Goal: Task Accomplishment & Management: Manage account settings

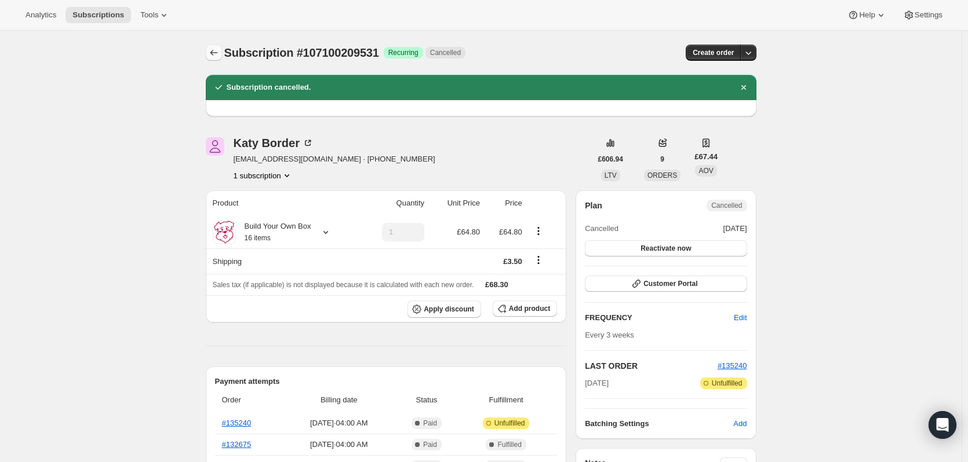
click at [216, 50] on icon "Subscriptions" at bounding box center [214, 53] width 12 height 12
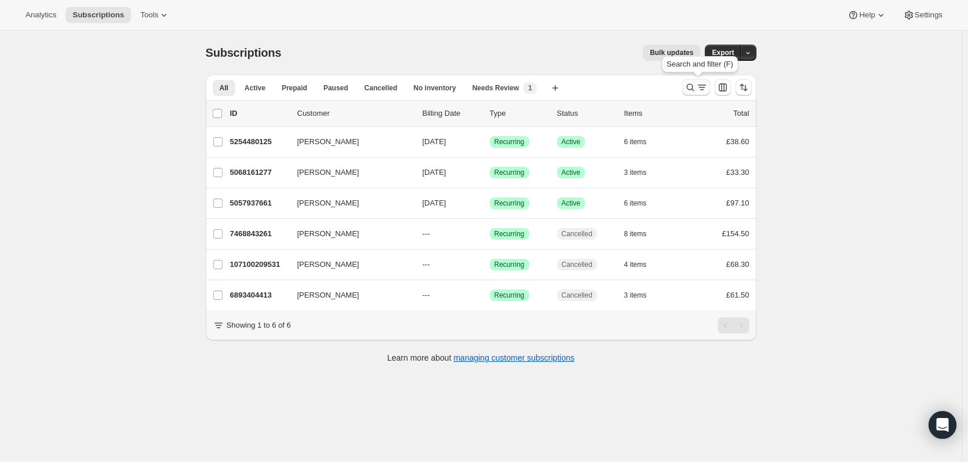
click at [693, 89] on icon "Search and filter results" at bounding box center [690, 88] width 12 height 12
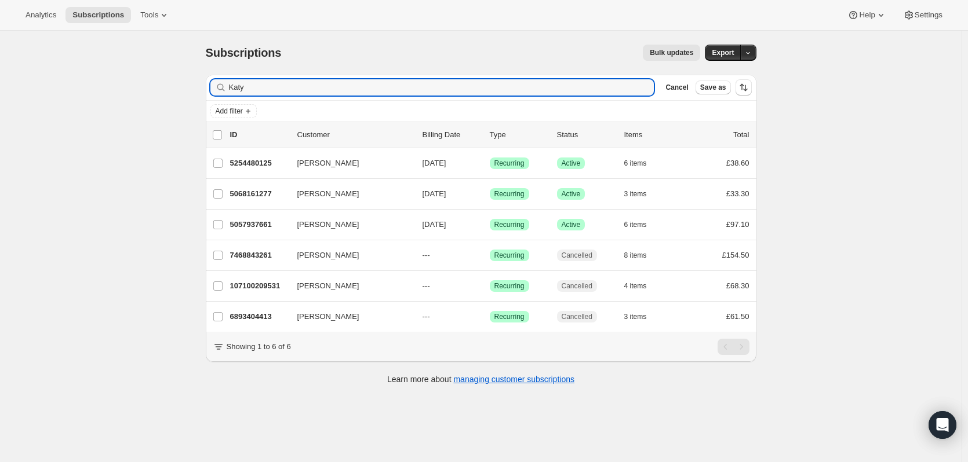
drag, startPoint x: 498, startPoint y: 85, endPoint x: 220, endPoint y: 89, distance: 277.6
click at [221, 89] on div "[PERSON_NAME]" at bounding box center [432, 87] width 444 height 16
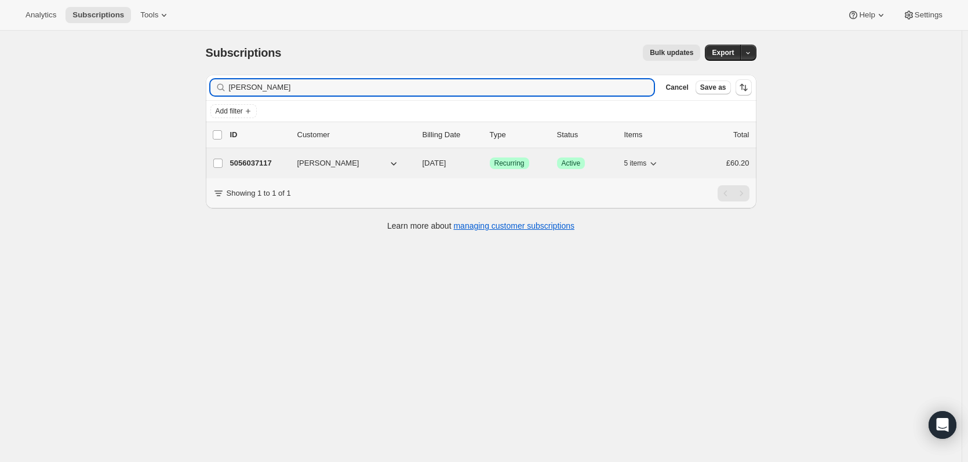
type input "[PERSON_NAME]"
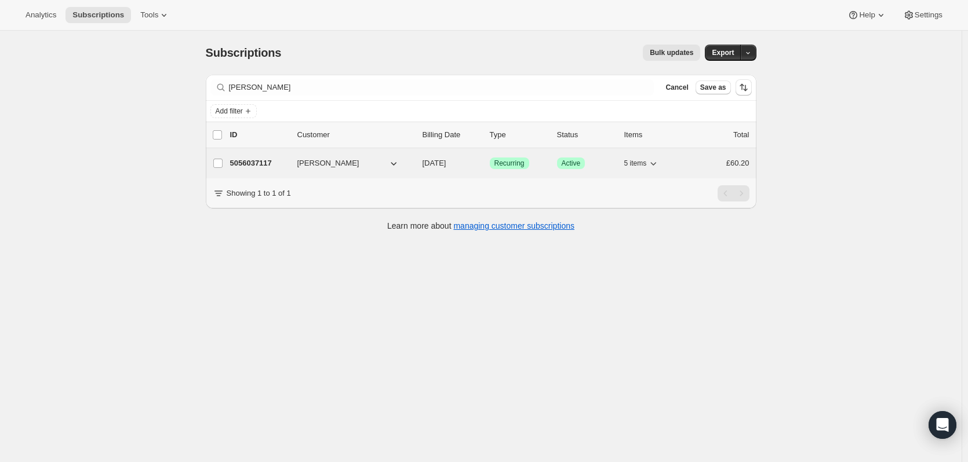
click at [303, 161] on span "[PERSON_NAME]" at bounding box center [328, 164] width 62 height 12
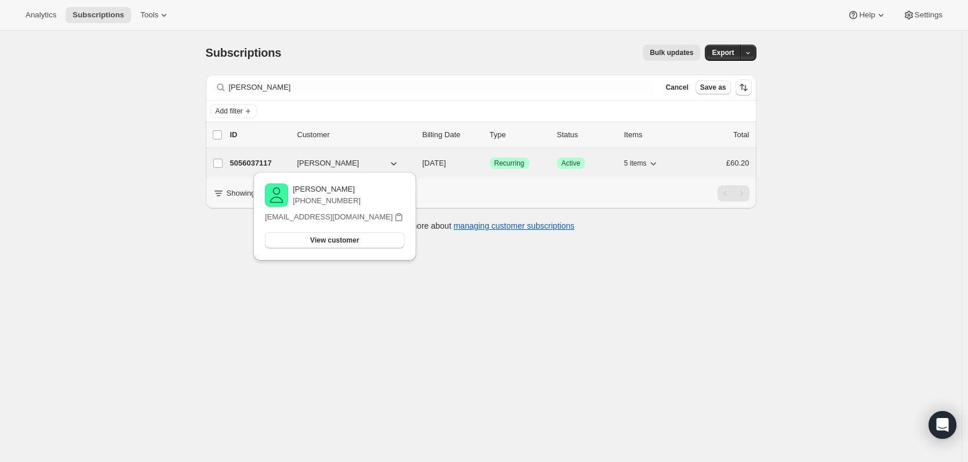
click at [277, 163] on p "5056037117" at bounding box center [259, 164] width 58 height 12
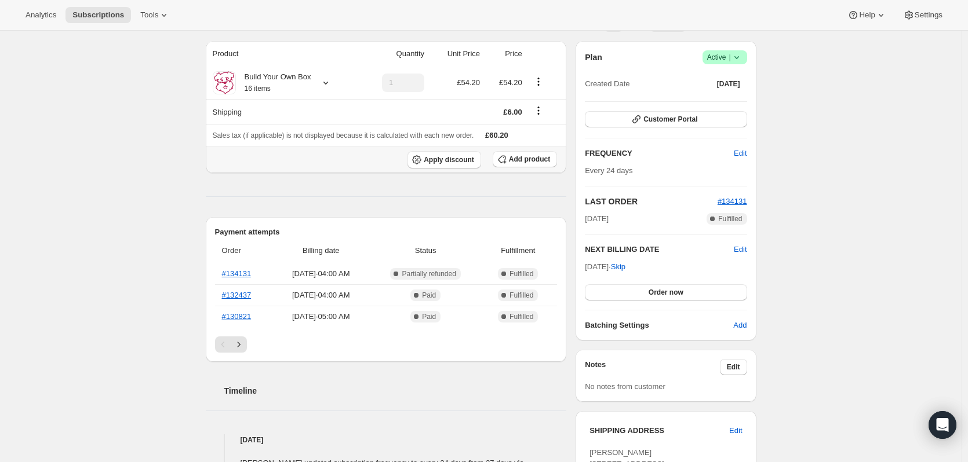
scroll to position [116, 0]
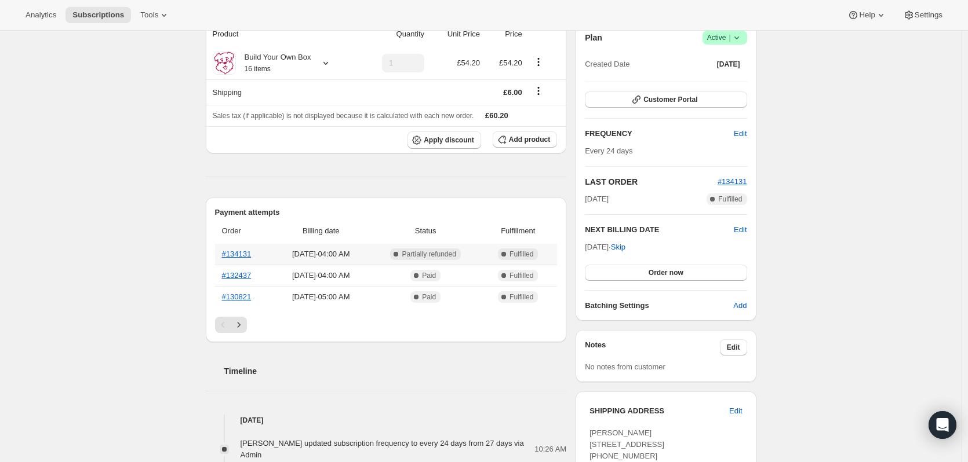
drag, startPoint x: 440, startPoint y: 246, endPoint x: 358, endPoint y: 177, distance: 107.4
click at [370, 177] on div "Product Quantity Unit Price Price Build Your Own Box 16 items 1 £54.20 £54.20 S…" at bounding box center [386, 402] width 361 height 763
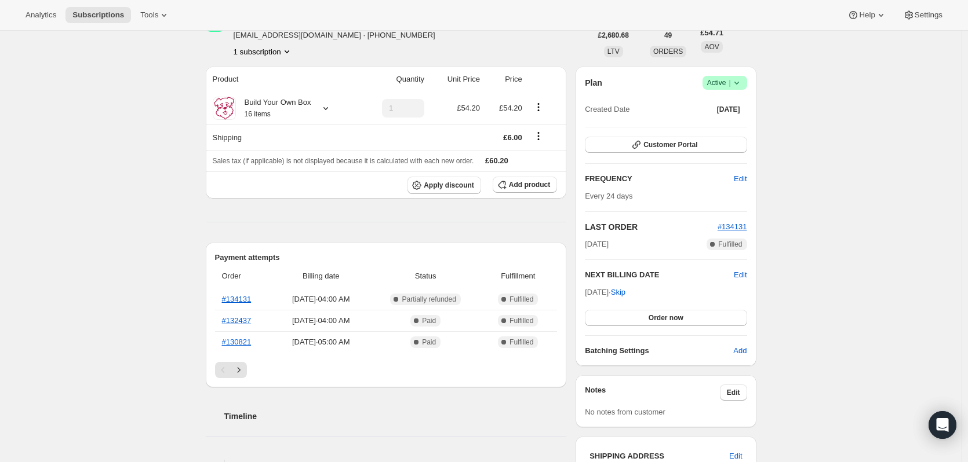
scroll to position [58, 0]
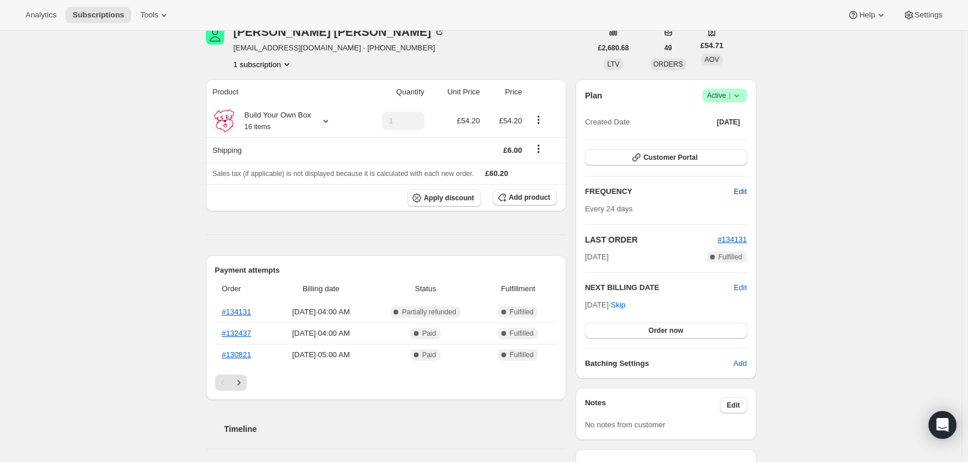
click at [741, 189] on span "Edit" at bounding box center [740, 192] width 13 height 12
select select "MONTH"
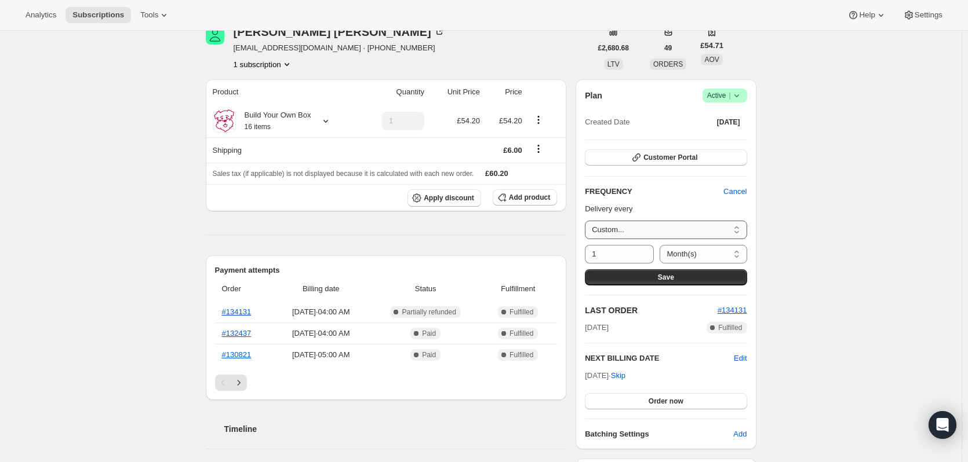
click at [654, 231] on select "Custom..." at bounding box center [666, 230] width 162 height 19
drag, startPoint x: 613, startPoint y: 256, endPoint x: 577, endPoint y: 252, distance: 36.1
click at [577, 252] on div "[PERSON_NAME] [EMAIL_ADDRESS][DOMAIN_NAME] · [PHONE_NUMBER] 1 subscription £2,6…" at bounding box center [476, 425] width 560 height 835
type input "21"
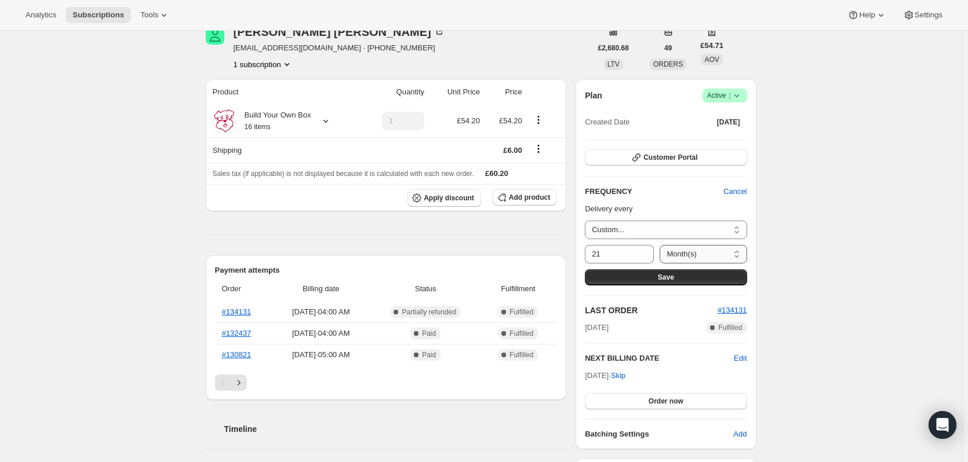
click at [682, 253] on select "Day(s) Week(s) Month(s) Year(s)" at bounding box center [702, 254] width 87 height 19
select select "DAY"
click at [659, 245] on select "Day(s) Week(s) Month(s) Year(s)" at bounding box center [702, 254] width 87 height 19
click at [803, 250] on div "Subscription #5056037117. This page is ready Subscription #5056037117 Success R…" at bounding box center [480, 425] width 961 height 905
click at [710, 274] on button "Save" at bounding box center [666, 277] width 162 height 16
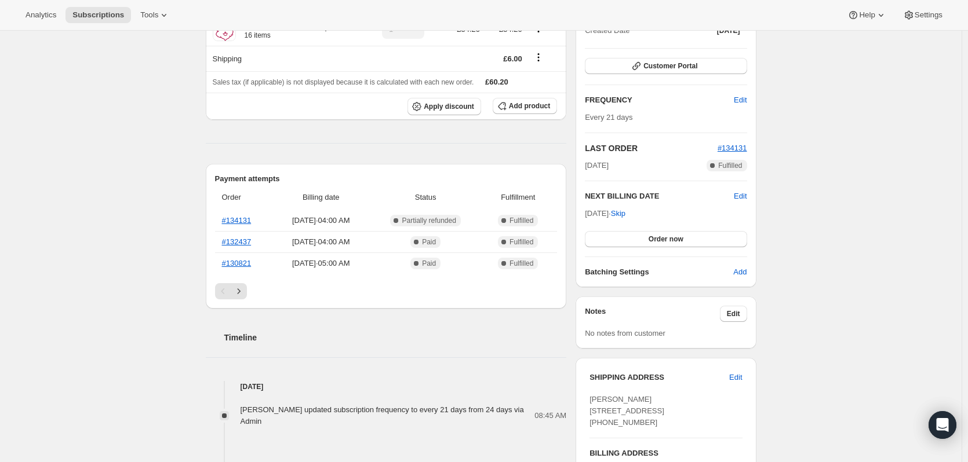
scroll to position [232, 0]
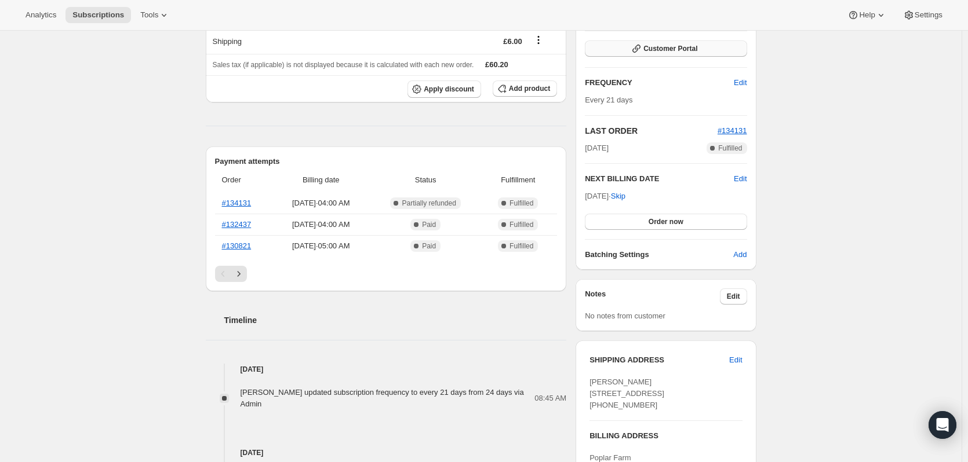
click at [697, 46] on span "Customer Portal" at bounding box center [670, 48] width 54 height 9
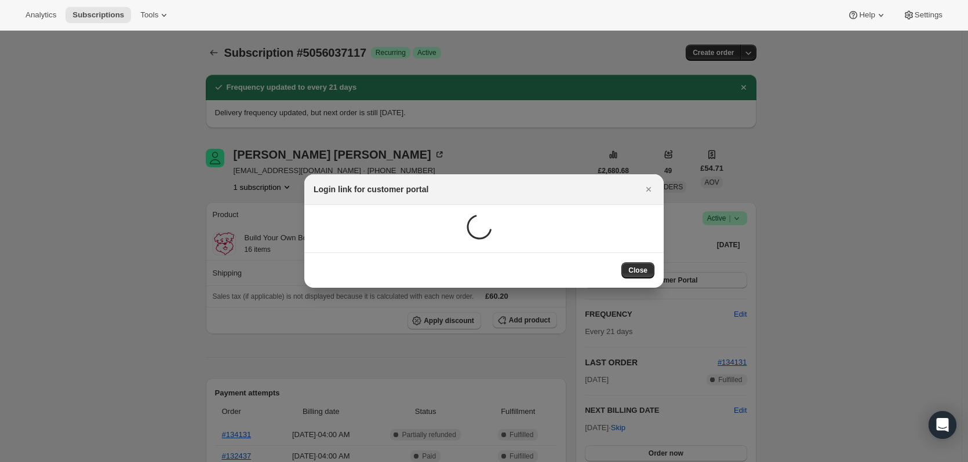
scroll to position [0, 0]
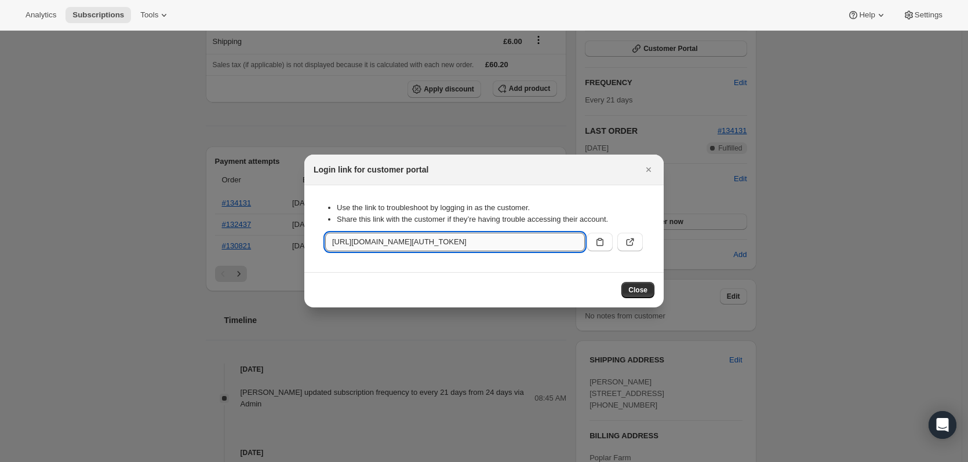
click at [460, 242] on input "[URL][DOMAIN_NAME][AUTH_TOKEN]" at bounding box center [455, 242] width 260 height 19
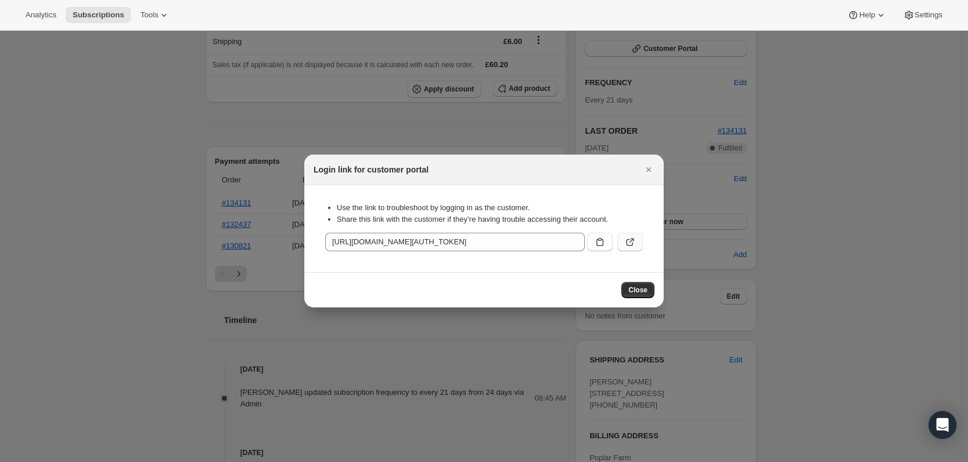
click at [633, 238] on icon ":rvr:" at bounding box center [630, 242] width 12 height 12
click at [646, 167] on icon "Close" at bounding box center [649, 170] width 12 height 12
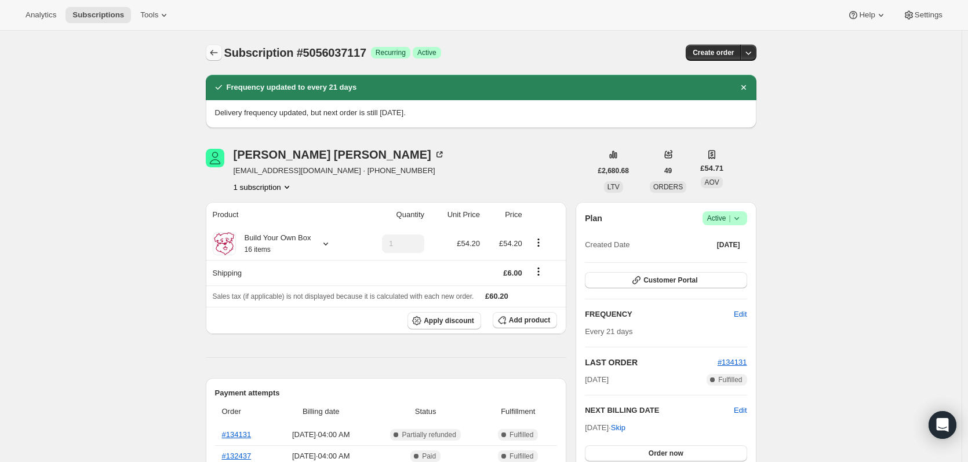
click at [213, 53] on icon "Subscriptions" at bounding box center [214, 53] width 12 height 12
